Goal: Task Accomplishment & Management: Manage account settings

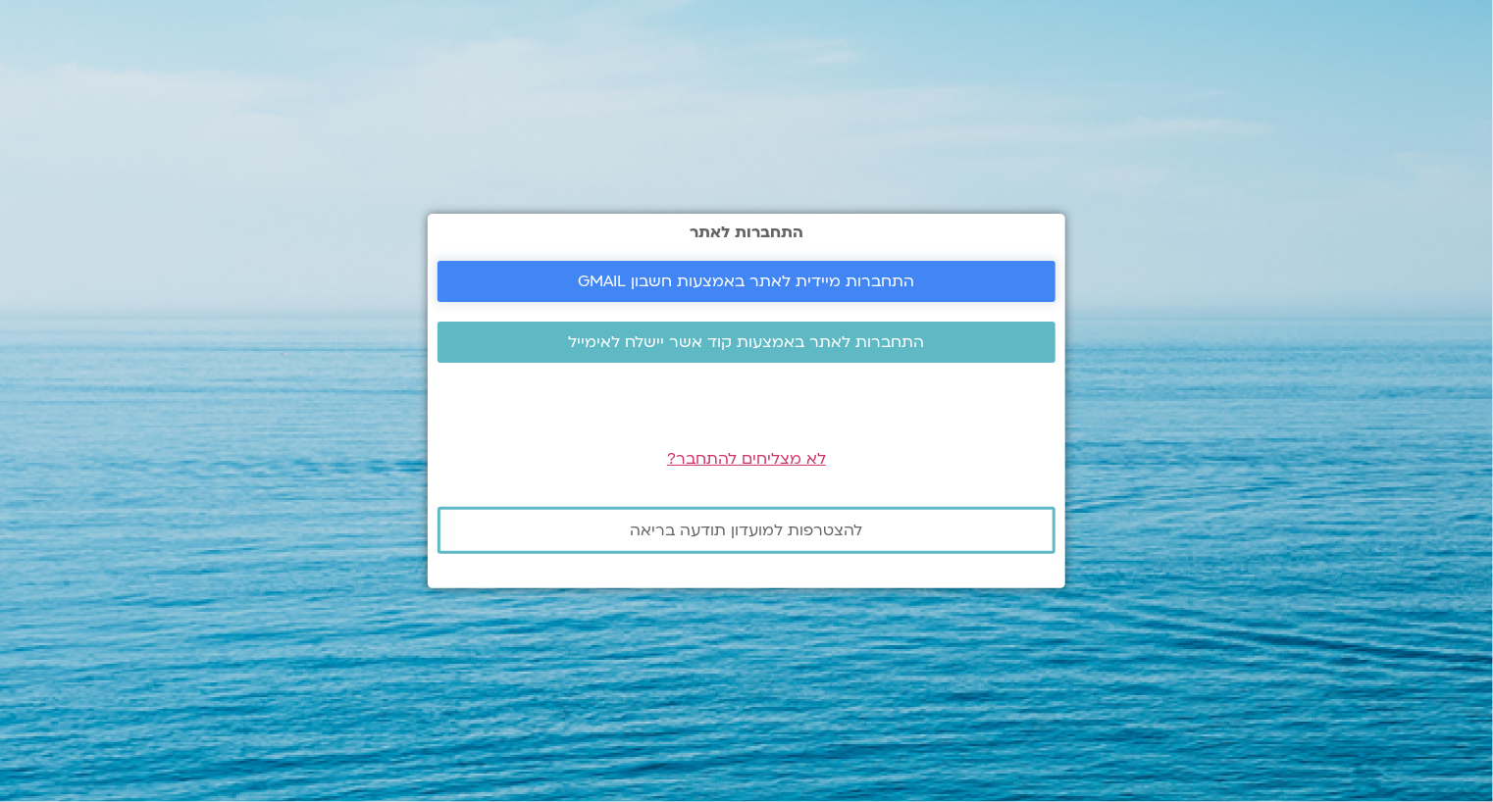
click at [763, 280] on span "התחברות מיידית לאתר באמצעות חשבון GMAIL" at bounding box center [747, 282] width 336 height 18
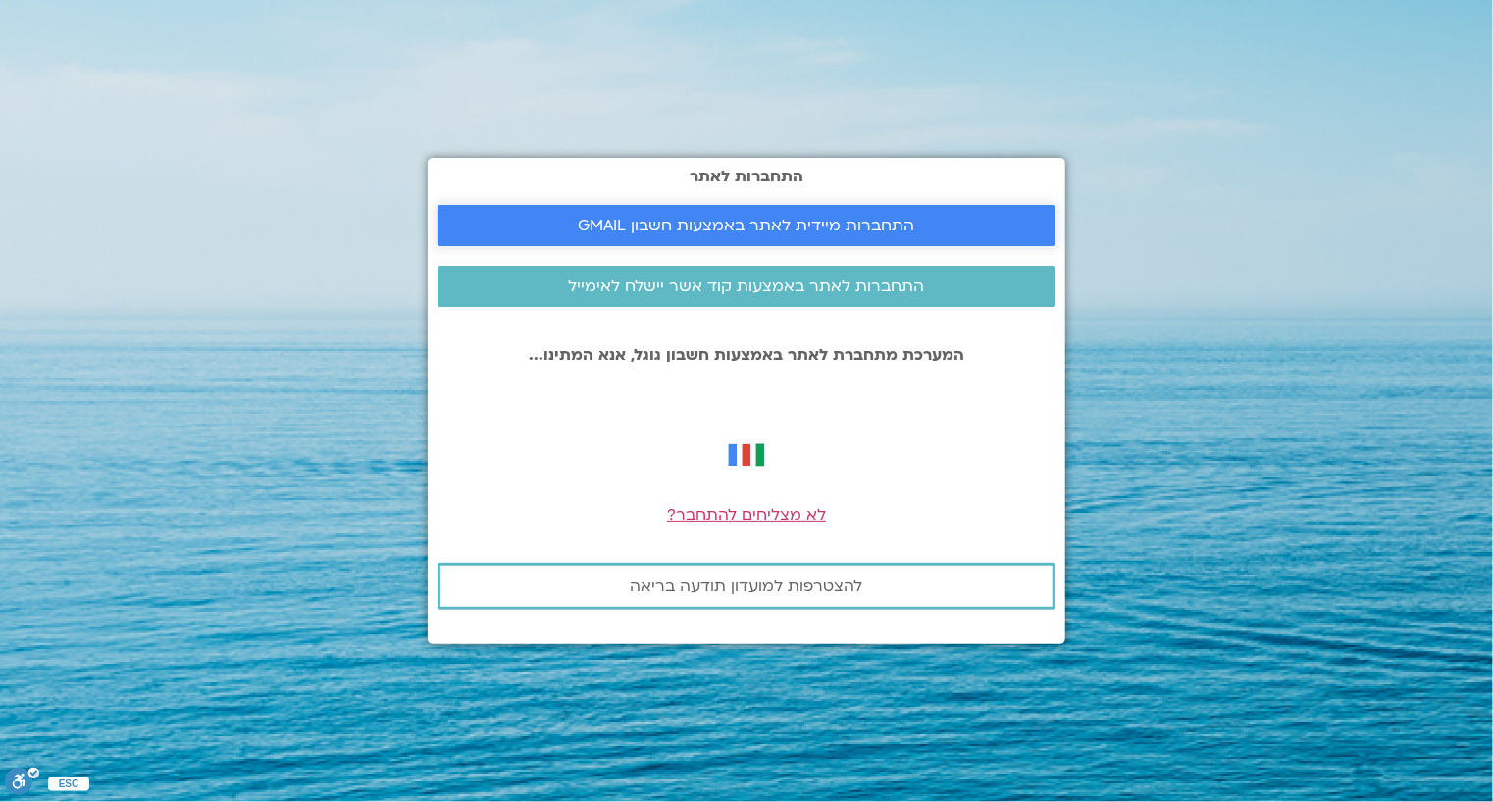
click at [816, 221] on span "התחברות מיידית לאתר באמצעות חשבון GMAIL" at bounding box center [747, 226] width 336 height 18
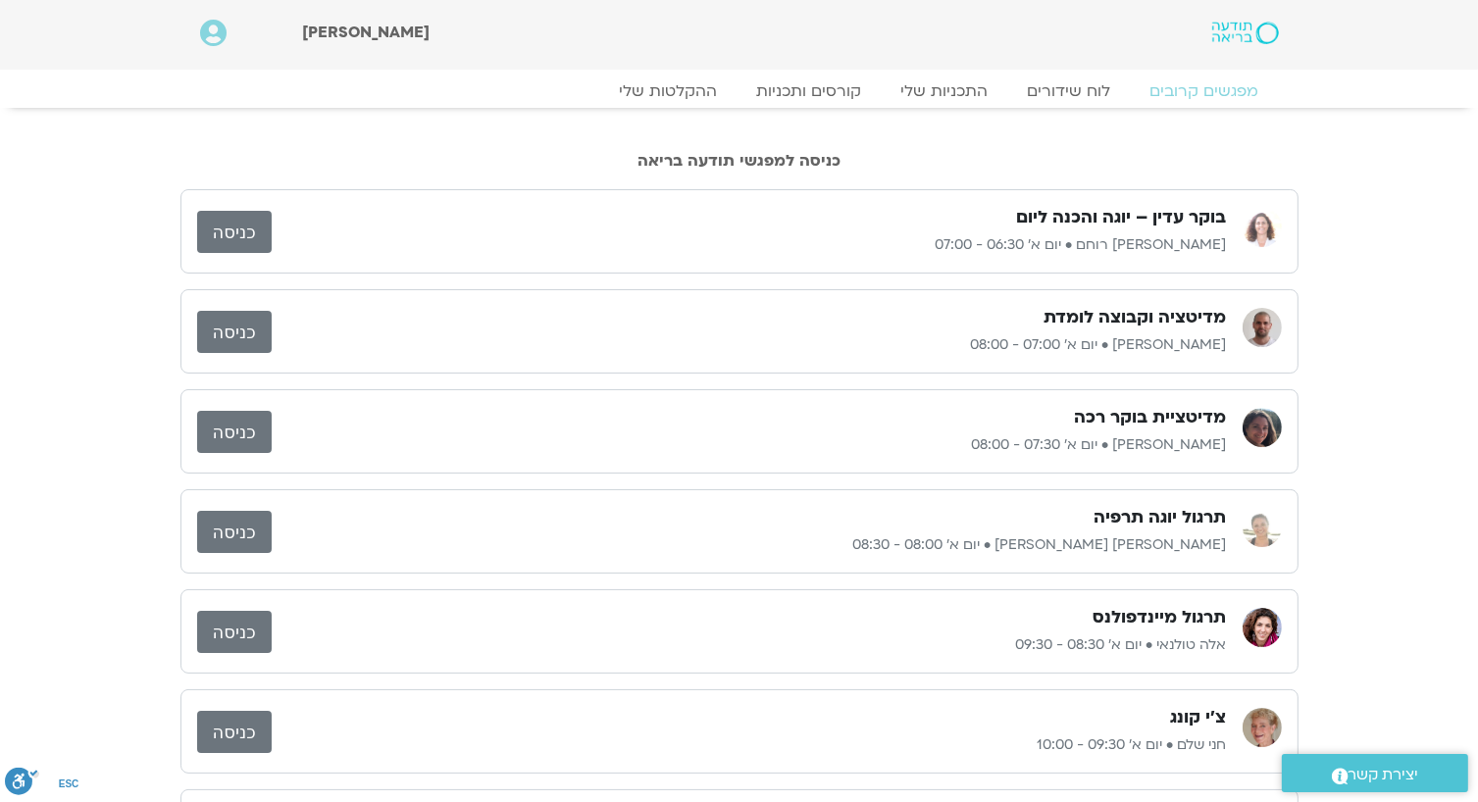
click at [248, 236] on link "כניסה" at bounding box center [234, 232] width 75 height 42
